Goal: Navigation & Orientation: Understand site structure

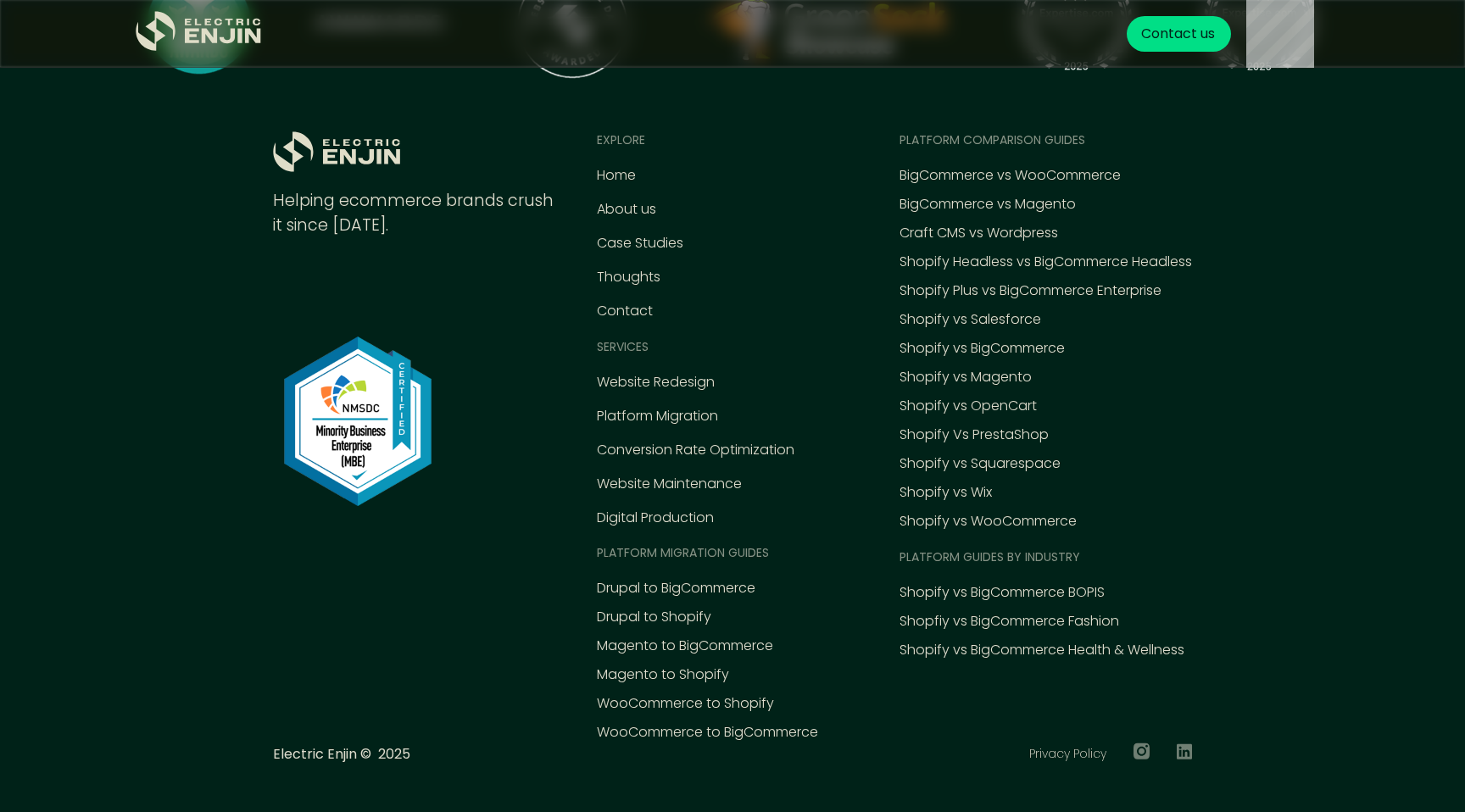
scroll to position [7872, 0]
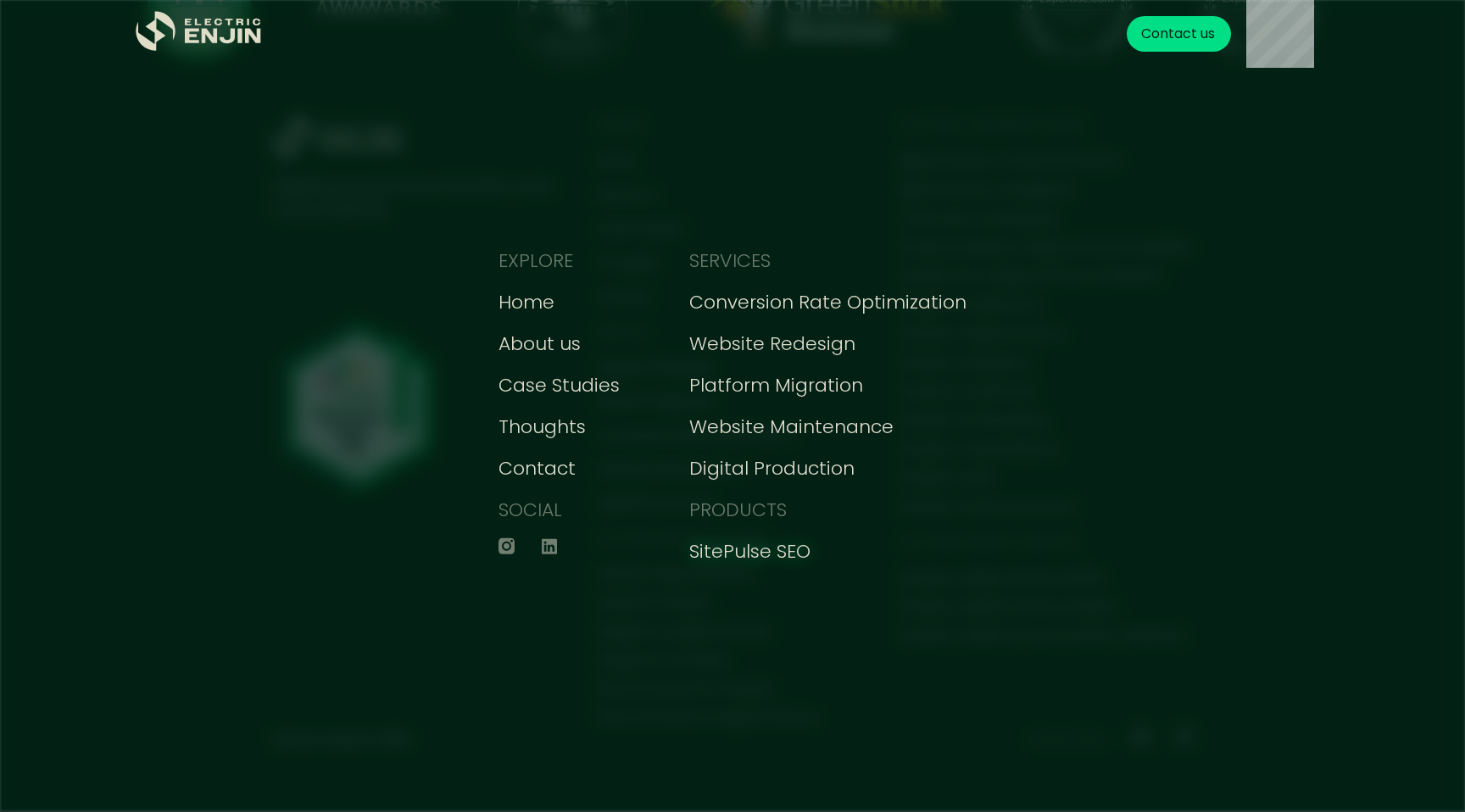
click at [746, 556] on div "SitePulse SEO" at bounding box center [749, 551] width 121 height 28
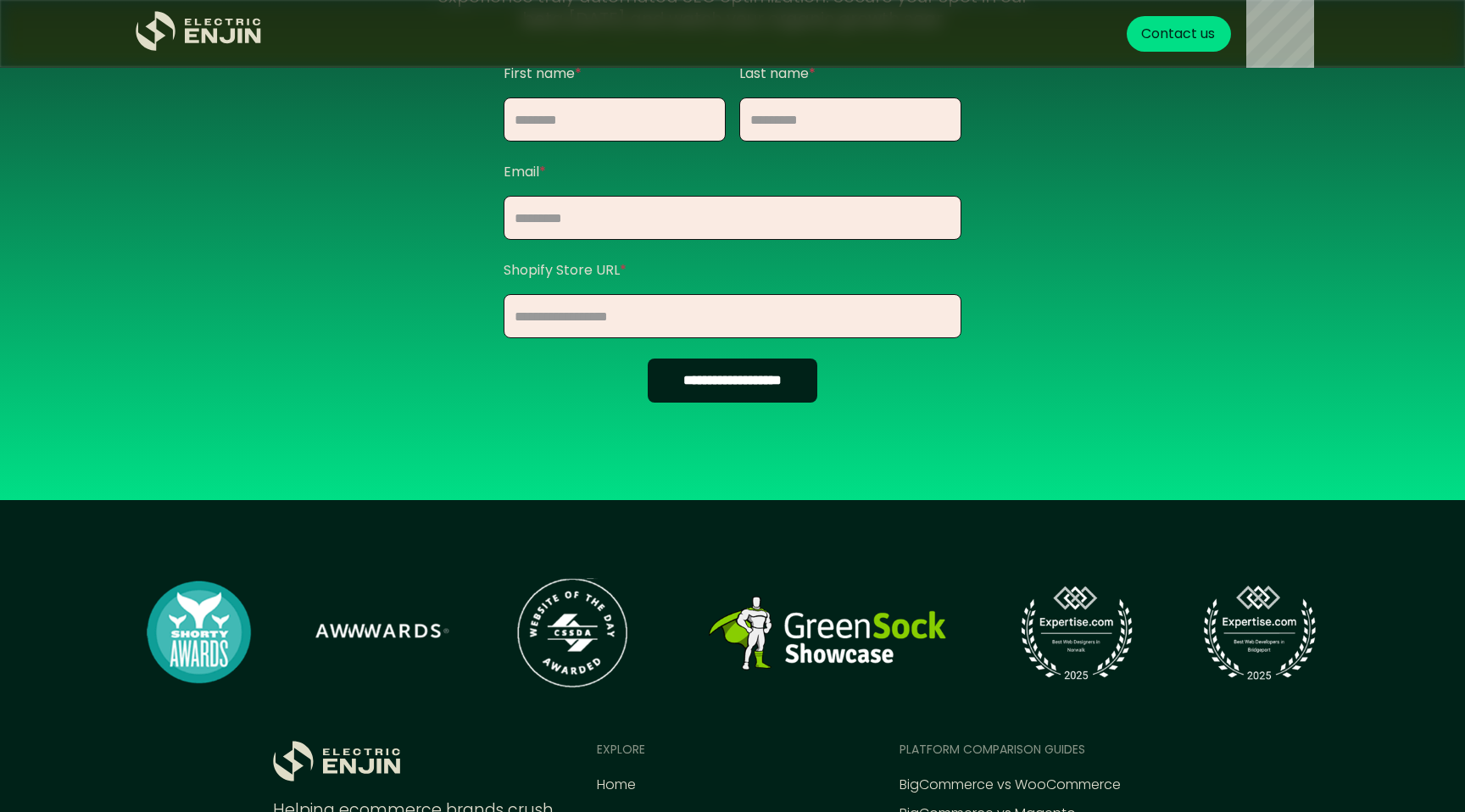
scroll to position [2185, 0]
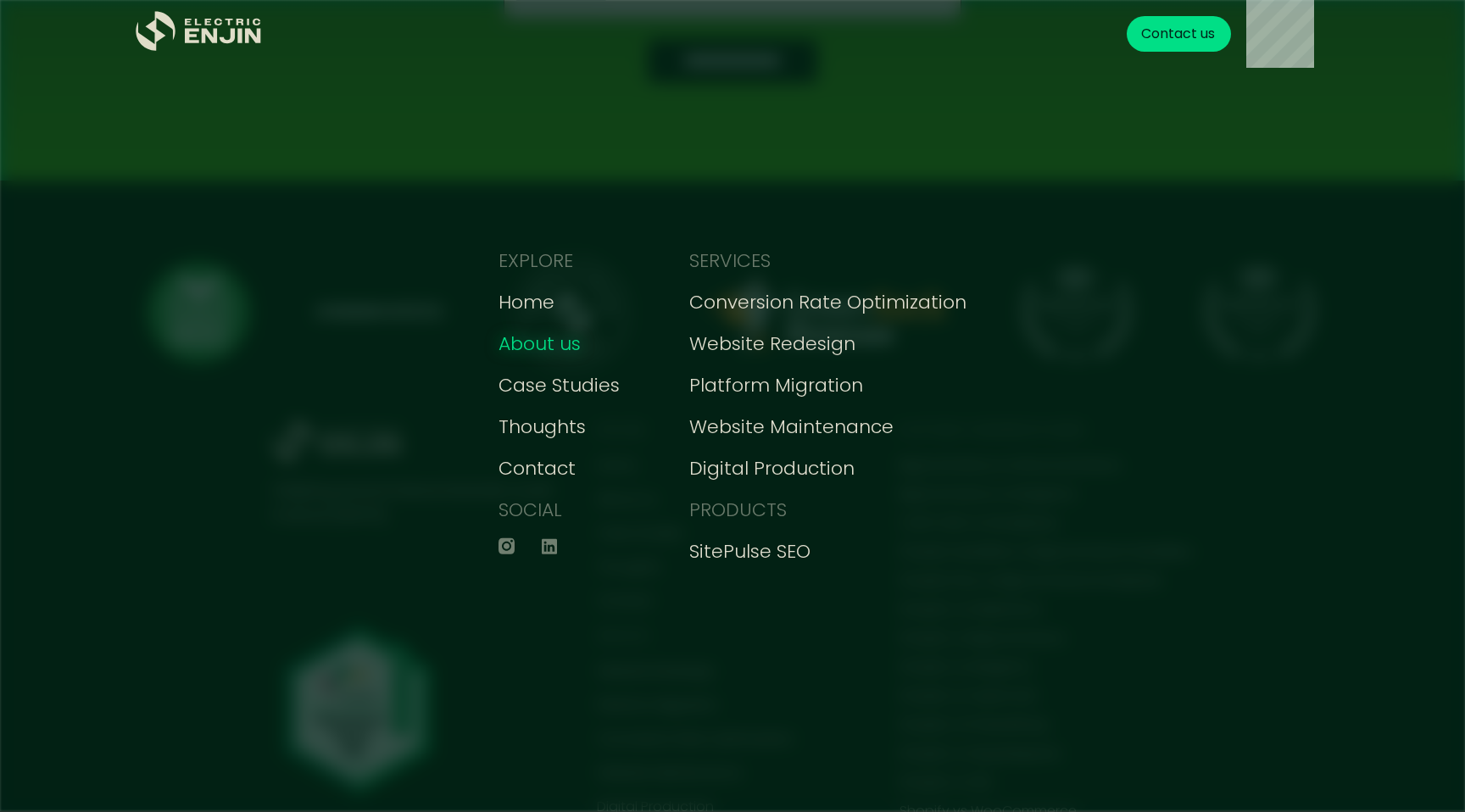
click at [521, 346] on div "About us" at bounding box center [539, 343] width 82 height 28
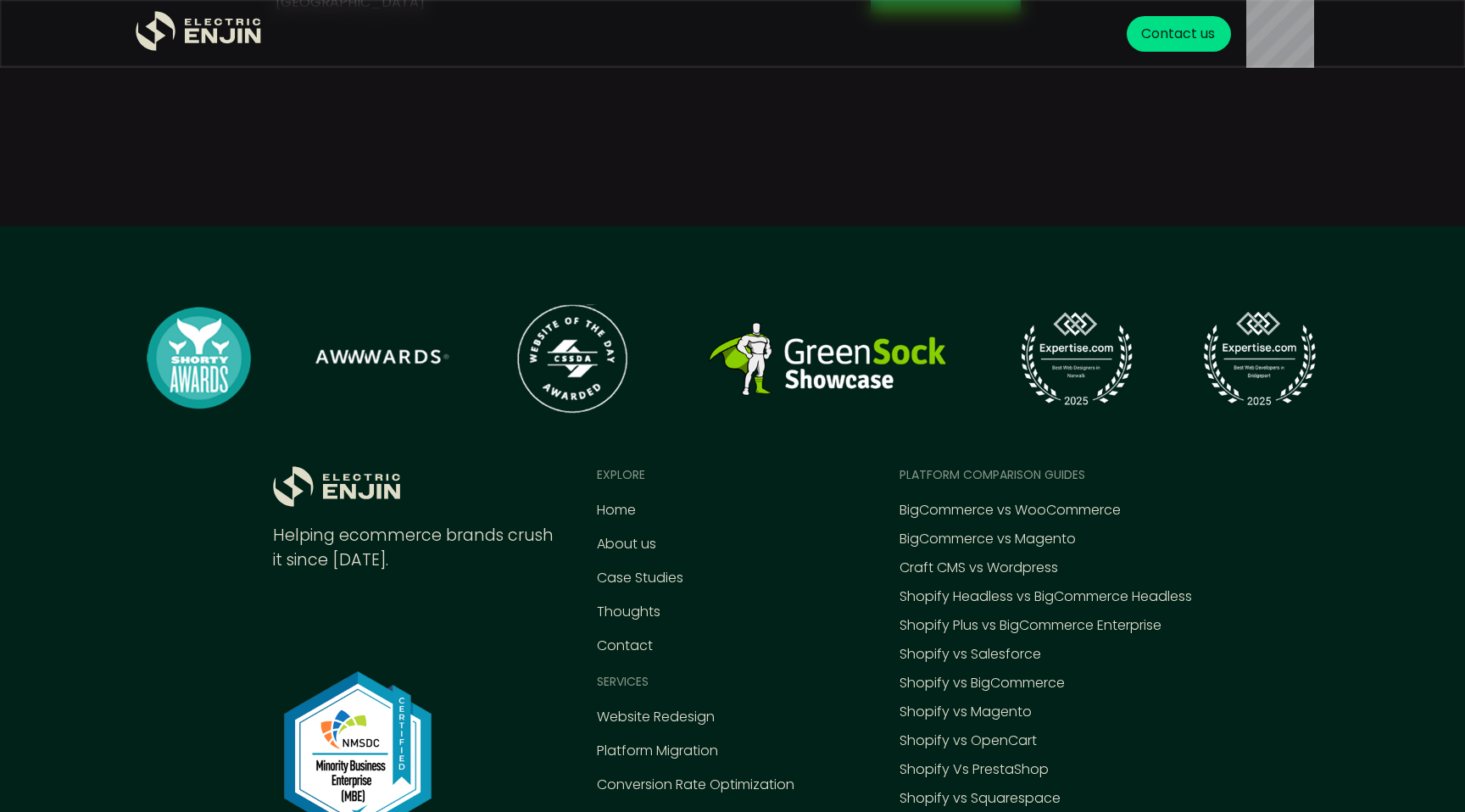
scroll to position [7206, 0]
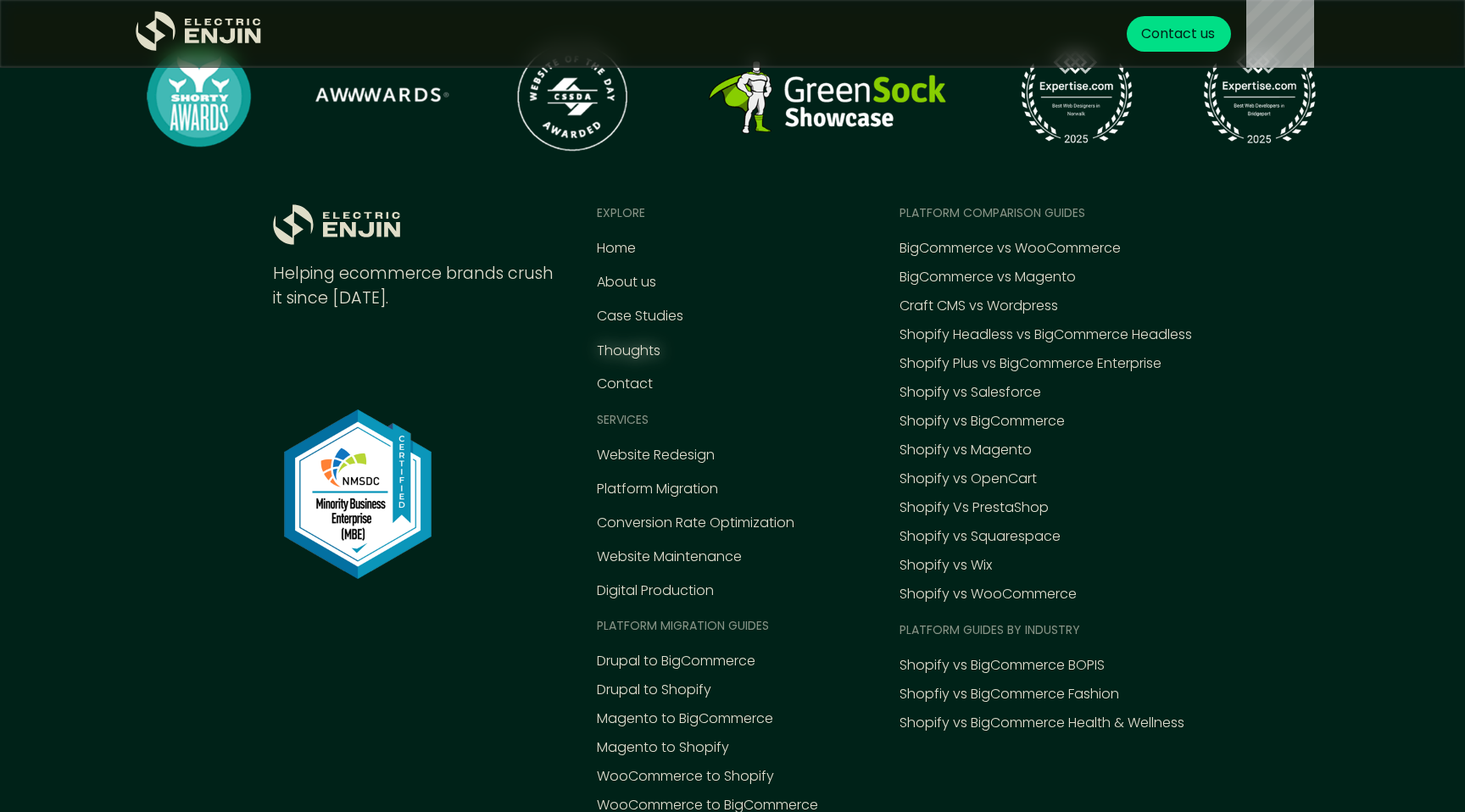
click at [633, 341] on div "Thoughts" at bounding box center [628, 351] width 63 height 21
